Goal: Task Accomplishment & Management: Use online tool/utility

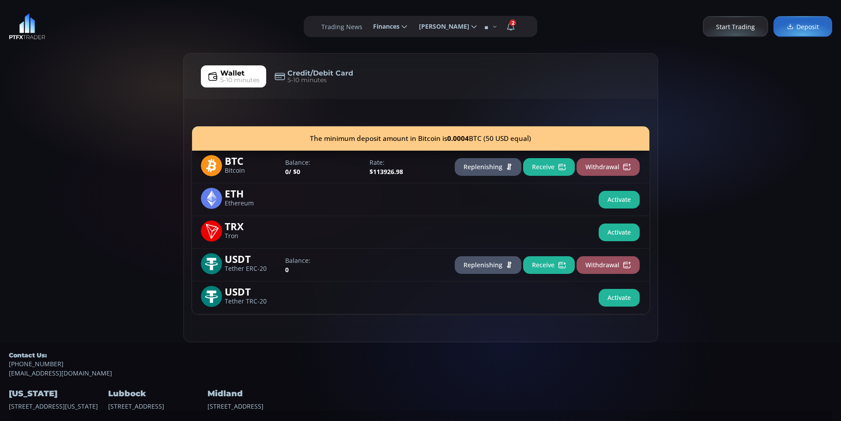
drag, startPoint x: 26, startPoint y: 94, endPoint x: 31, endPoint y: 85, distance: 10.5
click at [29, 88] on div "Wallet 5-10 minutes Credit/Debit Card 5-10 minutes The minimum deposit amount i…" at bounding box center [420, 197] width 841 height 289
click at [71, 72] on div "Wallet 5-10 minutes Credit/Debit Card 5-10 minutes The minimum deposit amount i…" at bounding box center [420, 197] width 841 height 289
click at [60, 143] on div "Wallet 5-10 minutes Credit/Debit Card 5-10 minutes The minimum deposit amount i…" at bounding box center [420, 197] width 841 height 289
click at [118, 96] on div "Wallet 5-10 minutes Credit/Debit Card 5-10 minutes The minimum deposit amount i…" at bounding box center [420, 197] width 841 height 289
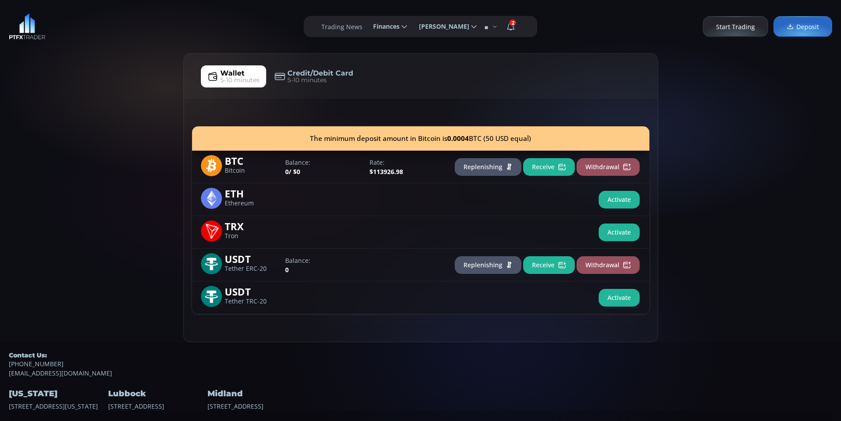
drag, startPoint x: 86, startPoint y: 176, endPoint x: 176, endPoint y: 111, distance: 111.4
click at [97, 158] on div "Wallet 5-10 minutes Credit/Debit Card 5-10 minutes The minimum deposit amount i…" at bounding box center [420, 197] width 841 height 289
click at [177, 110] on div "Wallet 5-10 minutes Credit/Debit Card 5-10 minutes The minimum deposit amount i…" at bounding box center [420, 197] width 841 height 289
click at [101, 106] on div "Wallet 5-10 minutes Credit/Debit Card 5-10 minutes The minimum deposit amount i…" at bounding box center [420, 197] width 841 height 289
click at [137, 64] on div "Wallet 5-10 minutes Credit/Debit Card 5-10 minutes The minimum deposit amount i…" at bounding box center [420, 197] width 841 height 289
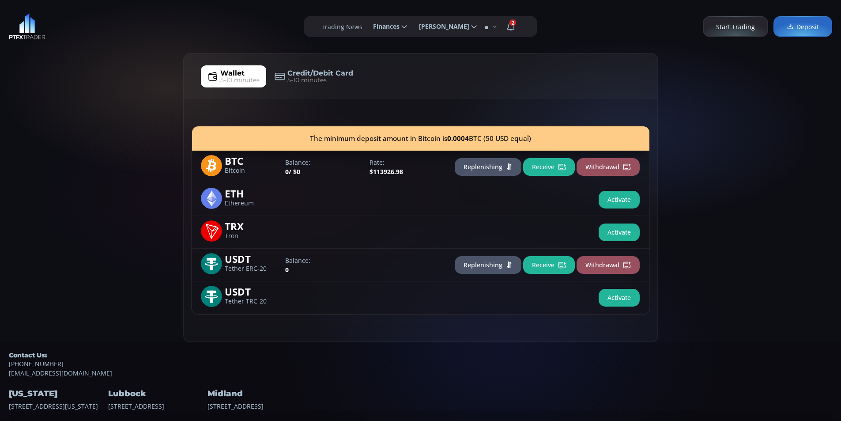
click at [101, 93] on div "Wallet 5-10 minutes Credit/Debit Card 5-10 minutes The minimum deposit amount i…" at bounding box center [420, 197] width 841 height 289
click at [74, 154] on div "Wallet 5-10 minutes Credit/Debit Card 5-10 minutes The minimum deposit amount i…" at bounding box center [420, 197] width 841 height 289
